Goal: Task Accomplishment & Management: Use online tool/utility

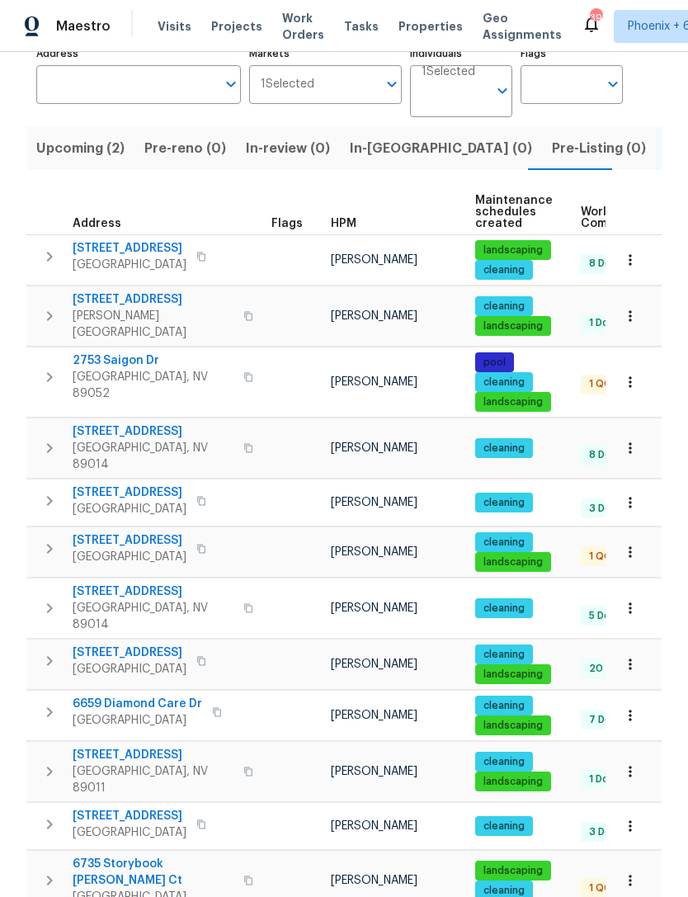
scroll to position [119, 0]
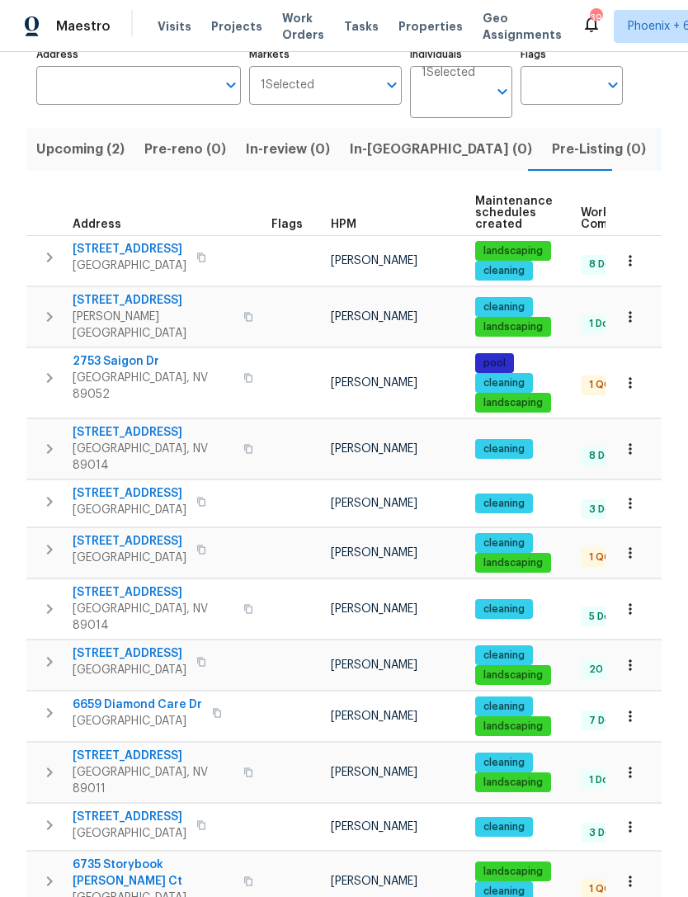
click at [169, 856] on span "6735 Storybook Glen Ct" at bounding box center [153, 872] width 161 height 33
click at [159, 856] on span "6735 Storybook Glen Ct" at bounding box center [153, 872] width 161 height 33
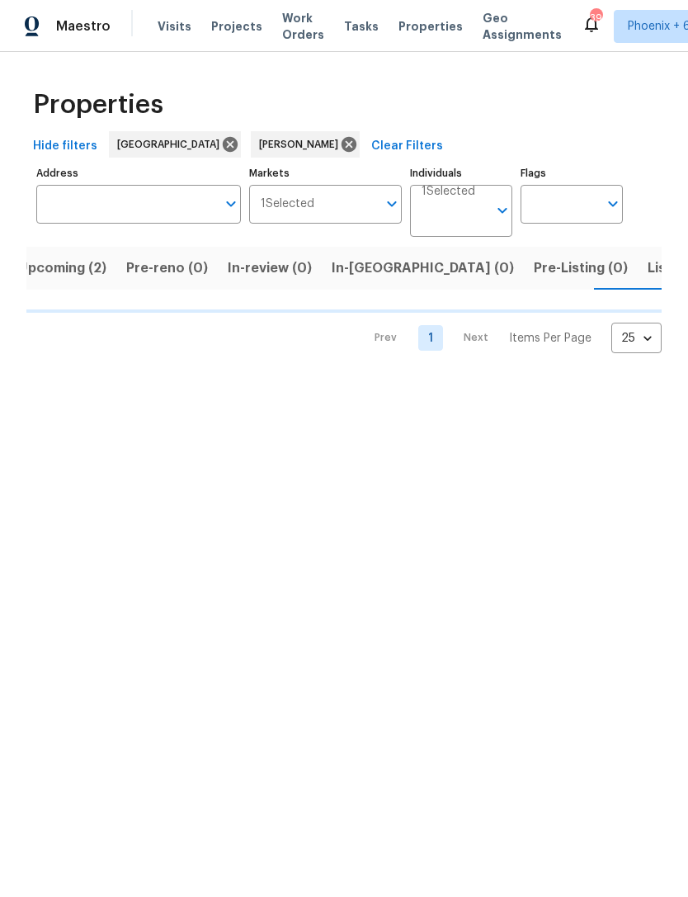
scroll to position [0, 32]
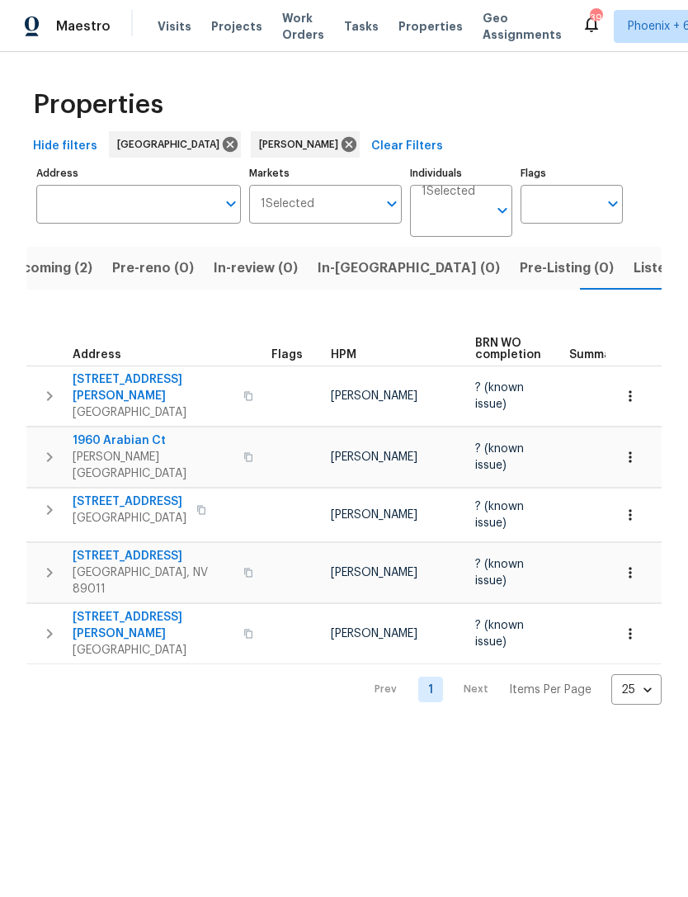
click at [77, 270] on span "Upcoming (2)" at bounding box center [48, 268] width 88 height 23
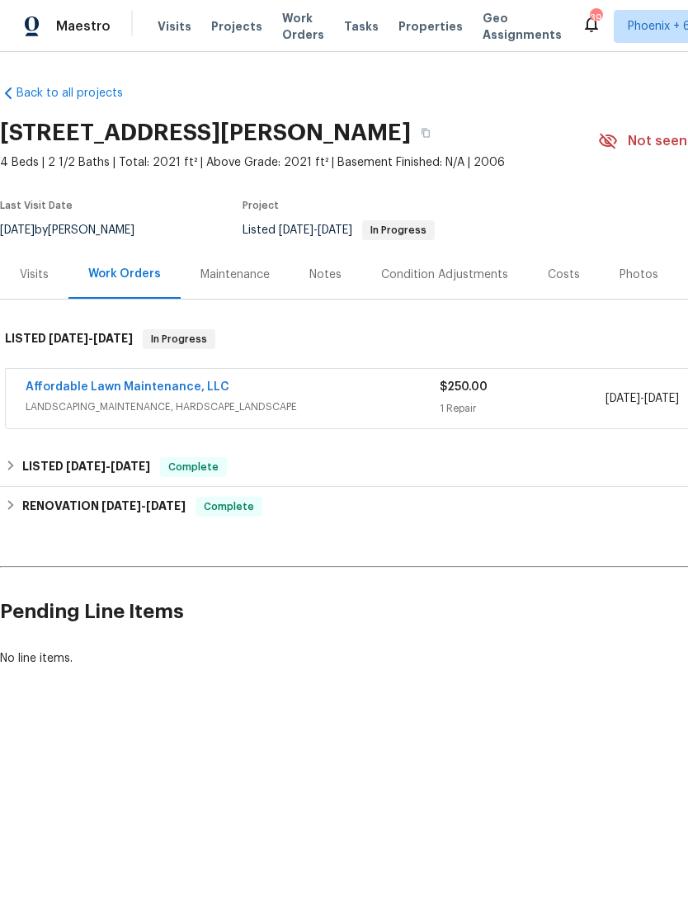
click at [172, 391] on link "Affordable Lawn Maintenance, LLC" at bounding box center [128, 387] width 204 height 12
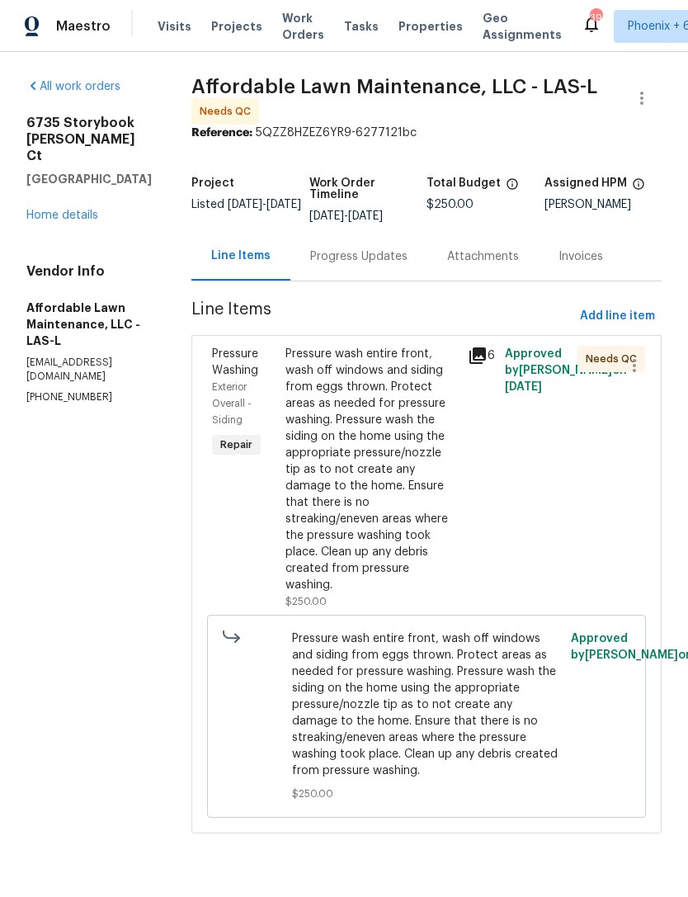
click at [393, 493] on div "Pressure wash entire front, wash off windows and siding from eggs thrown. Prote…" at bounding box center [371, 469] width 173 height 247
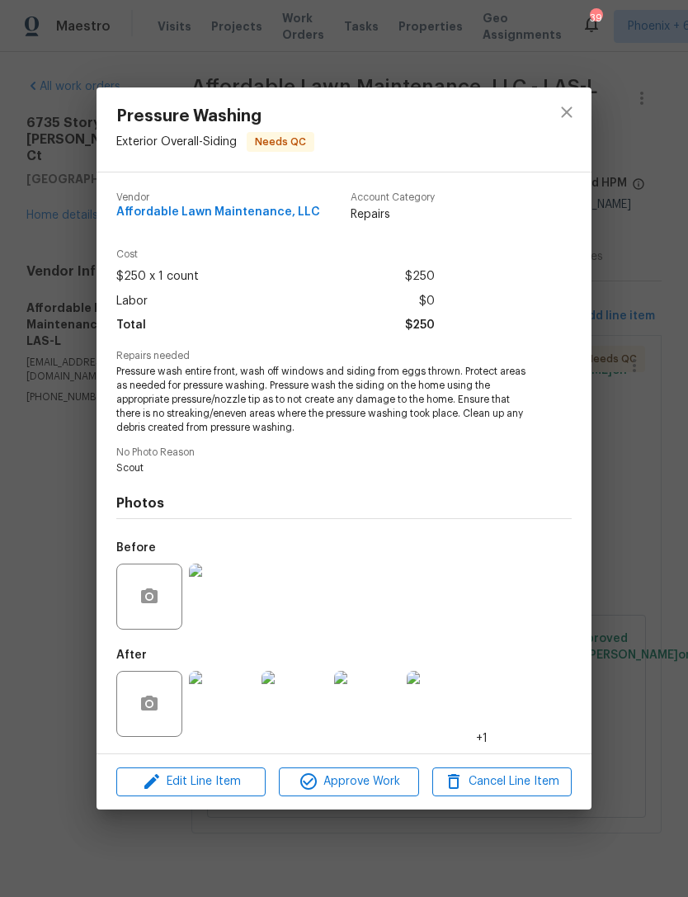
click at [224, 604] on img at bounding box center [222, 596] width 66 height 66
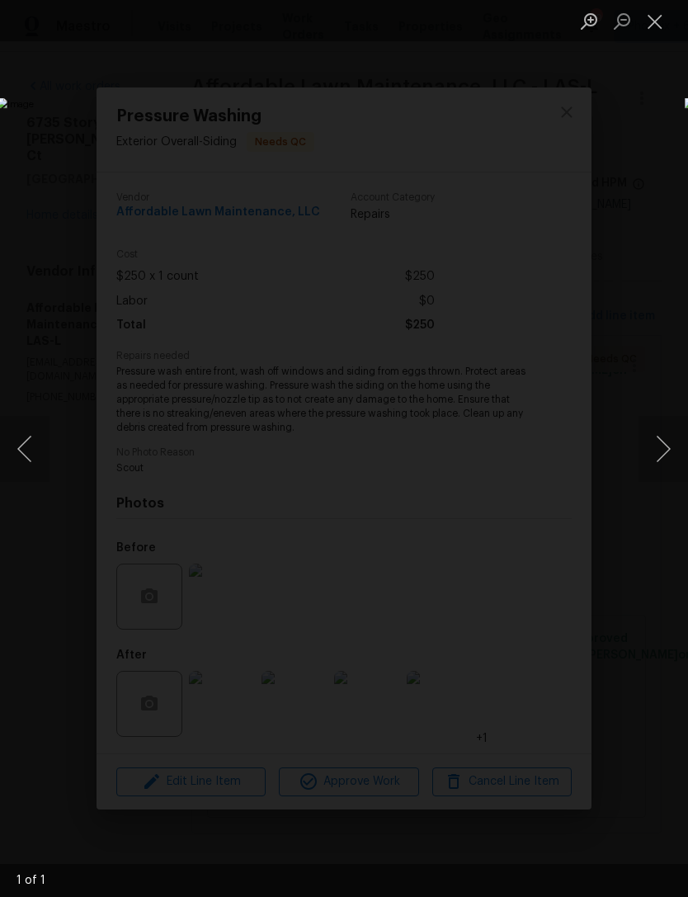
click at [658, 467] on button "Next image" at bounding box center [663, 449] width 49 height 66
click at [656, 452] on button "Next image" at bounding box center [663, 449] width 49 height 66
click at [658, 452] on button "Next image" at bounding box center [663, 449] width 49 height 66
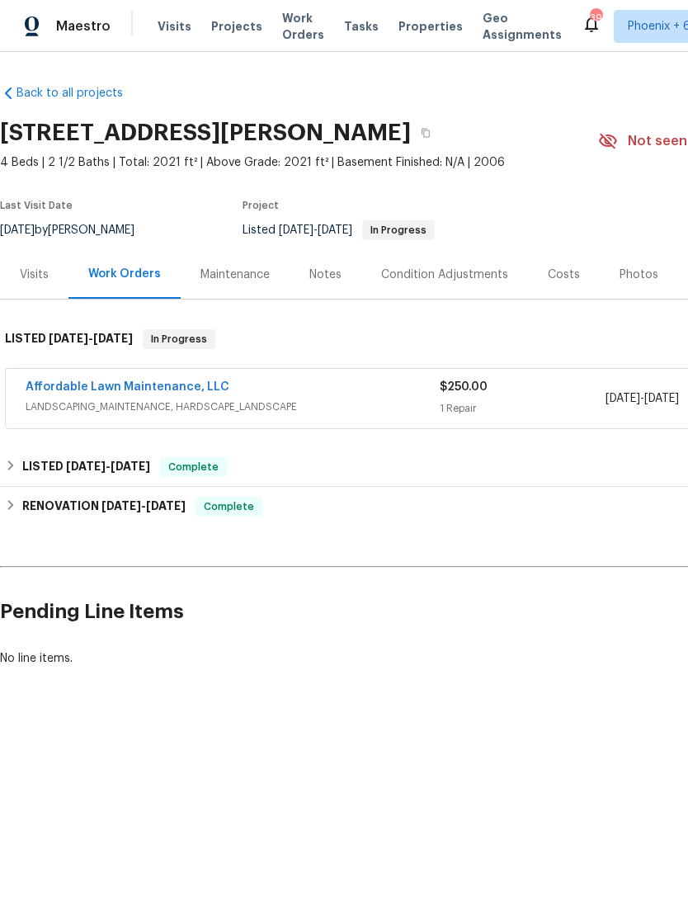
click at [153, 381] on link "Affordable Lawn Maintenance, LLC" at bounding box center [128, 387] width 204 height 12
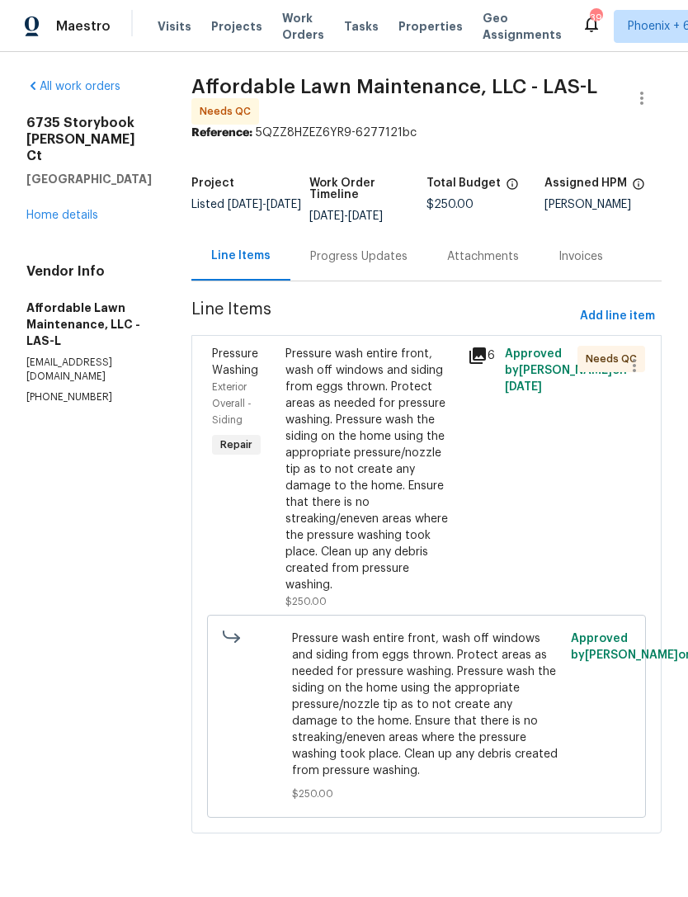
click at [406, 469] on div "Pressure wash entire front, wash off windows and siding from eggs thrown. Prote…" at bounding box center [371, 469] width 173 height 247
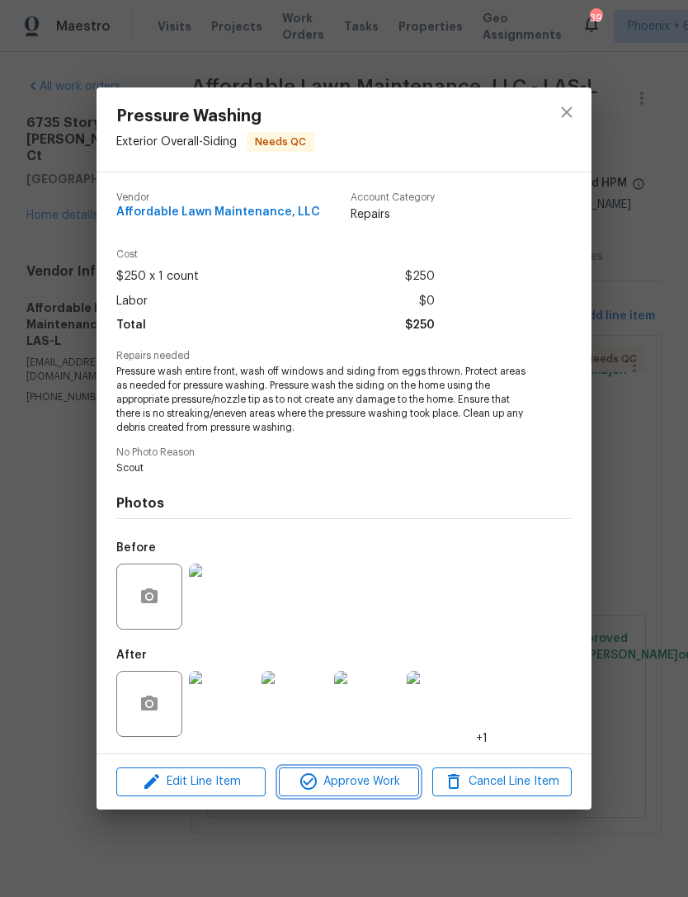
click at [339, 780] on span "Approve Work" at bounding box center [349, 781] width 130 height 21
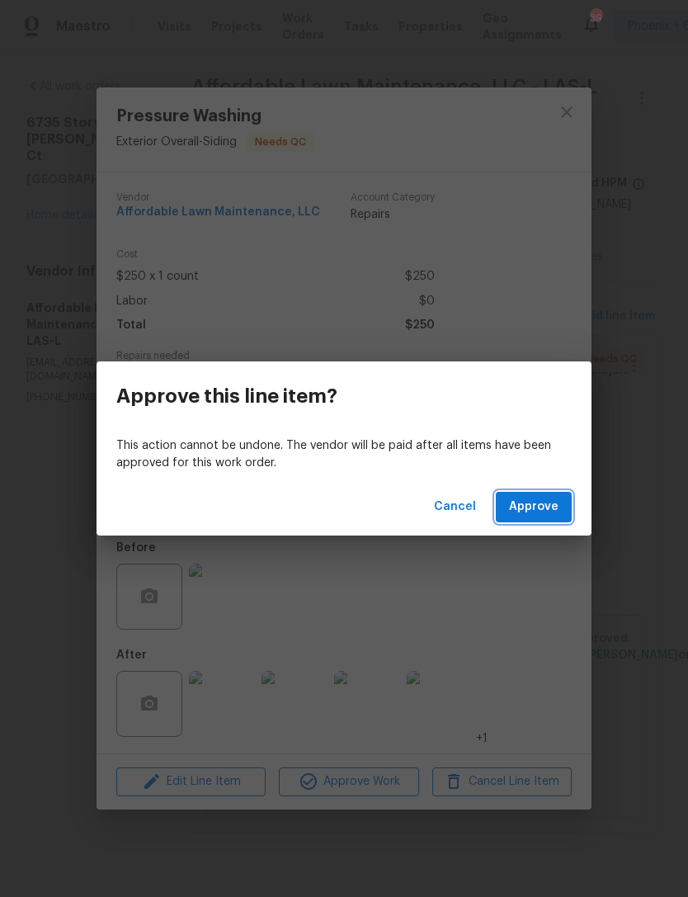
click at [532, 509] on span "Approve" at bounding box center [533, 507] width 49 height 21
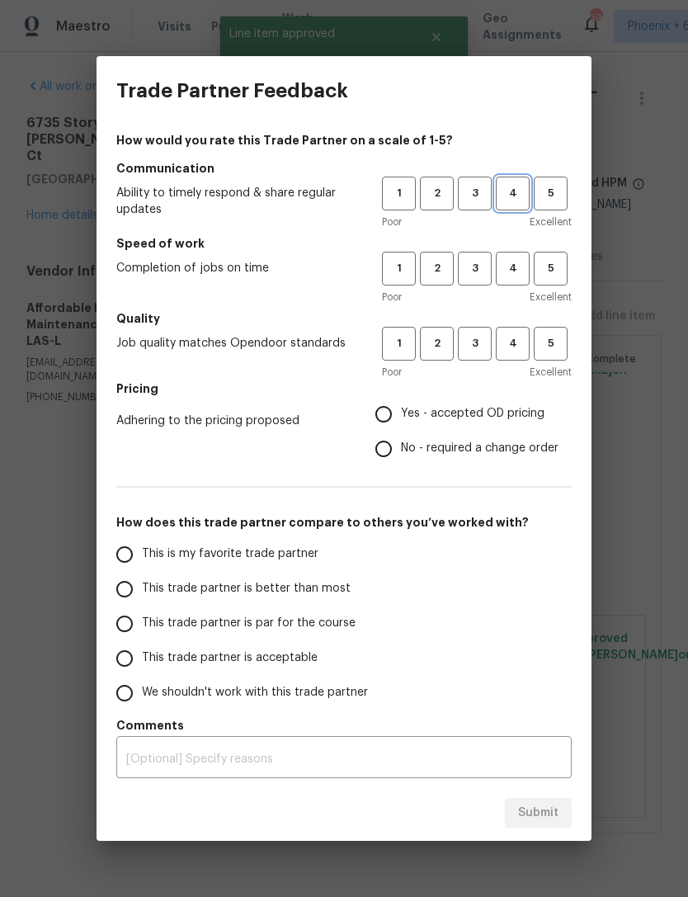
click at [509, 183] on button "4" at bounding box center [513, 194] width 34 height 34
click at [510, 252] on button "4" at bounding box center [513, 269] width 34 height 34
click at [513, 340] on span "4" at bounding box center [512, 343] width 31 height 19
click at [389, 411] on input "Yes - accepted OD pricing" at bounding box center [383, 414] width 35 height 35
radio input "true"
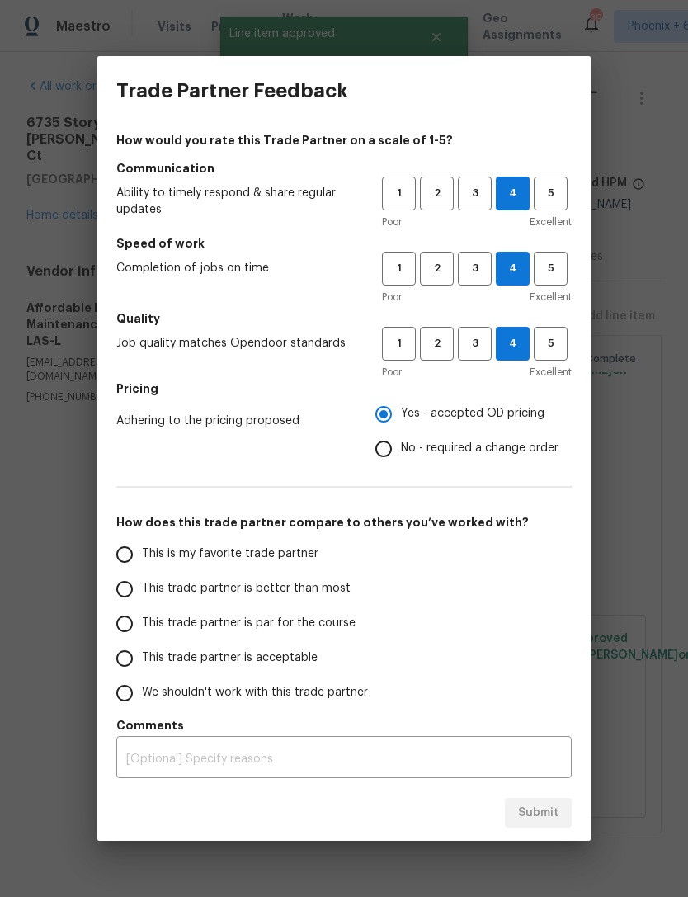
click at [177, 596] on span "This trade partner is better than most" at bounding box center [246, 588] width 209 height 17
click at [142, 596] on input "This trade partner is better than most" at bounding box center [124, 589] width 35 height 35
click at [526, 794] on div "Submit" at bounding box center [344, 813] width 495 height 57
click at [544, 816] on span "Submit" at bounding box center [538, 813] width 40 height 21
radio input "true"
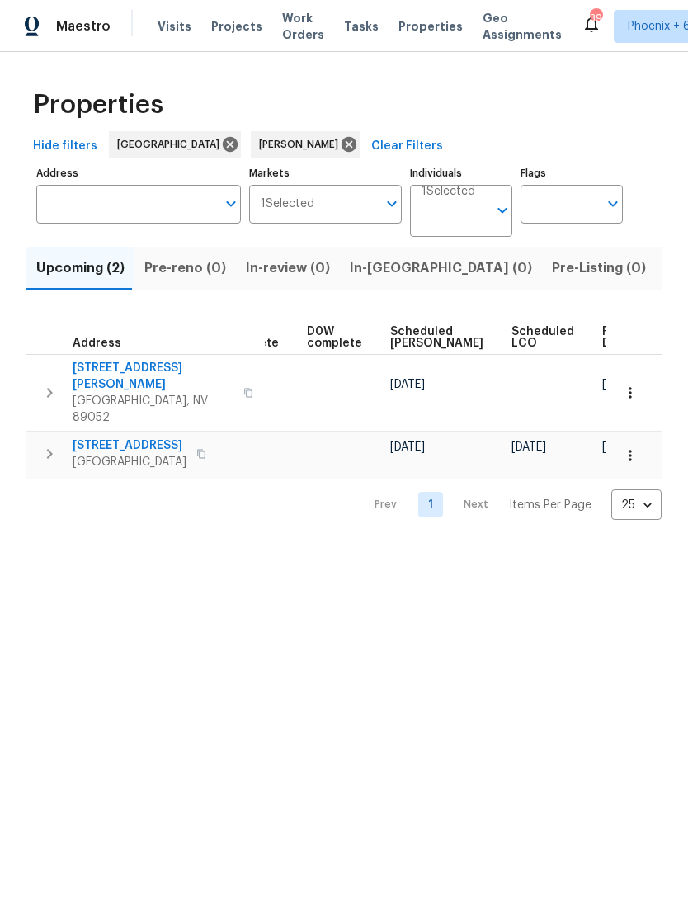
scroll to position [0, 413]
click at [603, 332] on span "Ready Date" at bounding box center [621, 337] width 36 height 23
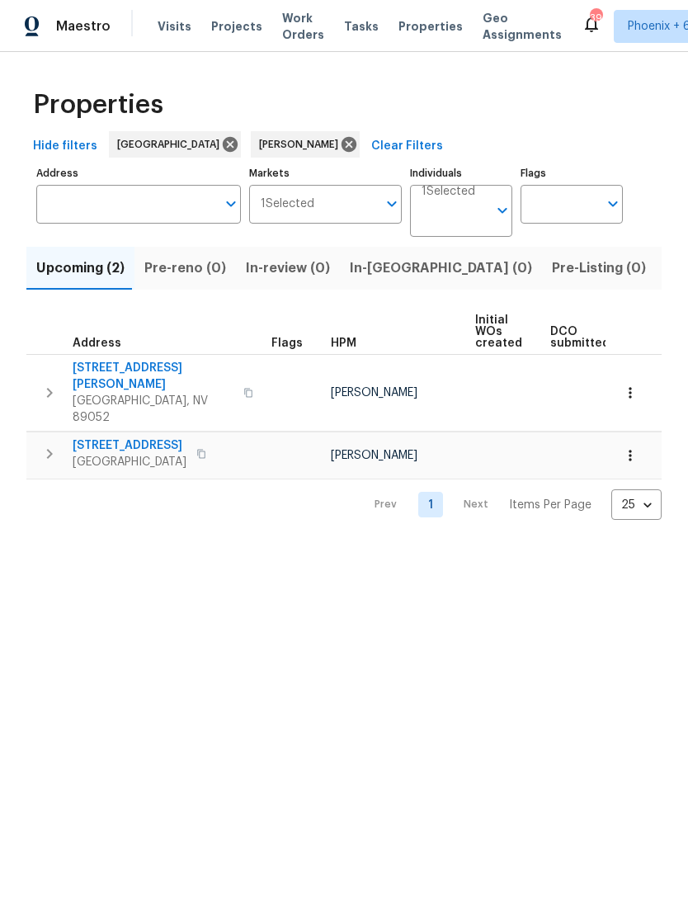
click at [394, 271] on span "In-[GEOGRAPHIC_DATA] (0)" at bounding box center [441, 268] width 182 height 23
